Goal: Complete application form

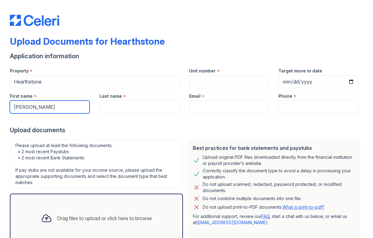
type input "[PERSON_NAME]"
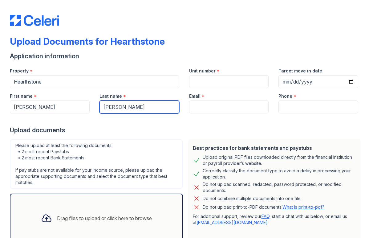
type input "[PERSON_NAME]"
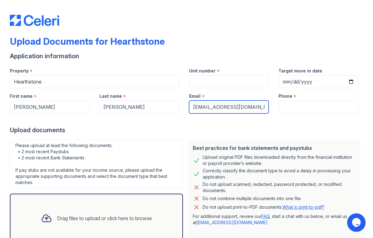
type input "[EMAIL_ADDRESS][DOMAIN_NAME]"
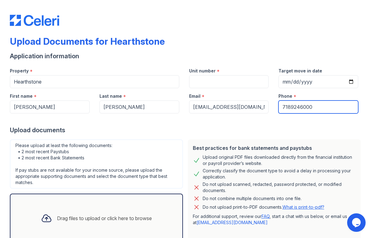
type input "7189246000"
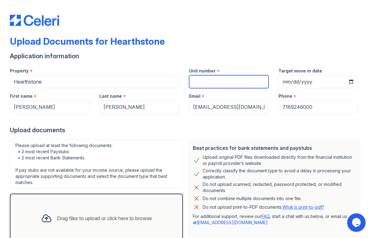
click at [242, 80] on input "Unit number" at bounding box center [229, 81] width 80 height 13
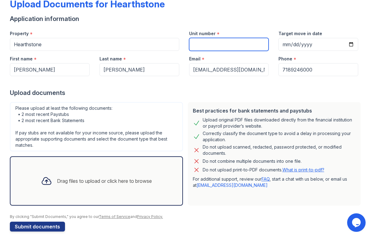
scroll to position [37, 0]
type input "549"
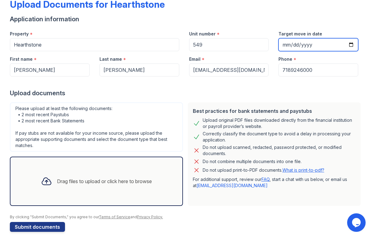
click at [305, 45] on input "Target move in date" at bounding box center [319, 44] width 80 height 13
type input "[DATE]"
click at [334, 85] on div at bounding box center [187, 82] width 354 height 12
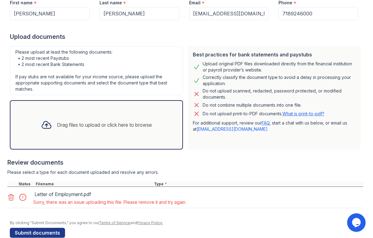
scroll to position [95, 0]
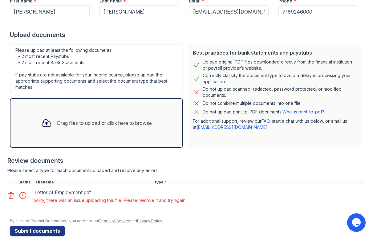
click at [10, 192] on icon at bounding box center [11, 195] width 5 height 6
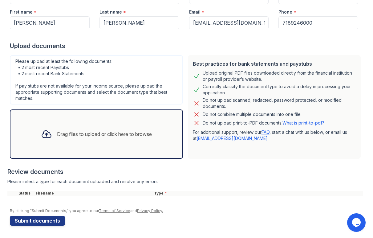
scroll to position [78, 0]
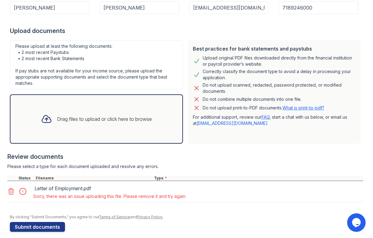
click at [12, 188] on icon at bounding box center [10, 191] width 7 height 7
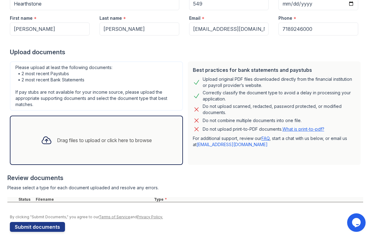
click at [122, 117] on div "Drag files to upload or click here to browse" at bounding box center [96, 140] width 173 height 49
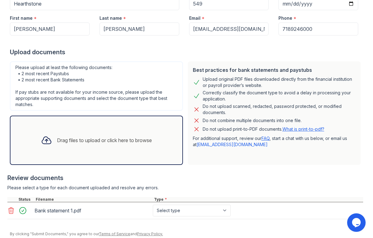
click at [103, 137] on div "Drag files to upload or click here to browse" at bounding box center [104, 140] width 95 height 7
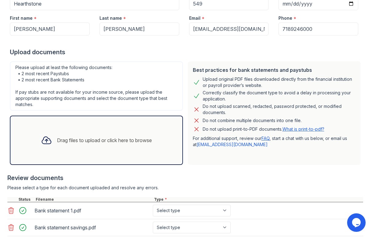
click at [117, 137] on div "Drag files to upload or click here to browse" at bounding box center [104, 140] width 95 height 7
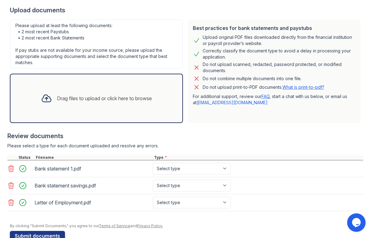
scroll to position [121, 0]
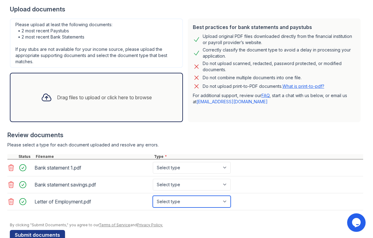
select select "offer_letter"
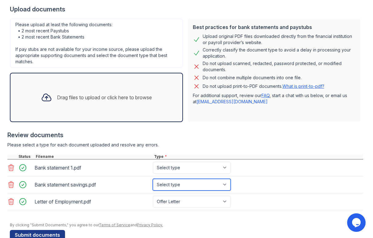
select select "bank_statement"
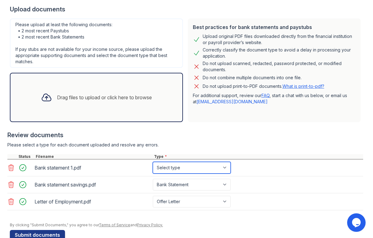
select select "bank_statement"
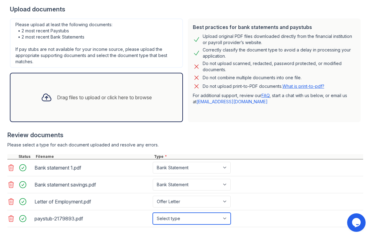
select select "paystub"
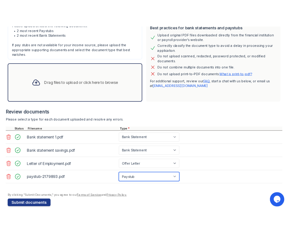
scroll to position [146, 0]
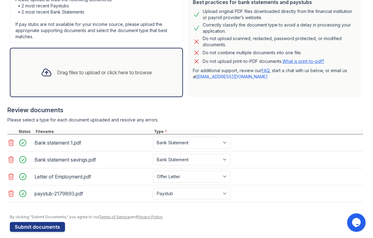
click at [117, 155] on div "Bank statement savings.pdf" at bounding box center [93, 160] width 116 height 10
click at [55, 157] on div "Bank statement savings.pdf" at bounding box center [93, 160] width 116 height 10
click at [45, 222] on button "Submit documents" at bounding box center [37, 227] width 55 height 10
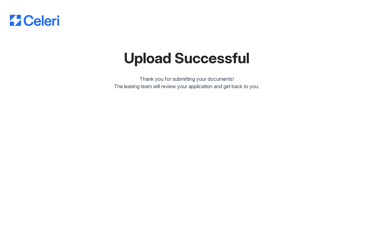
click at [10, 0] on div "Upload Successful Thank you for submitting your documents! The leasing team wil…" at bounding box center [186, 119] width 373 height 238
